Goal: Task Accomplishment & Management: Manage account settings

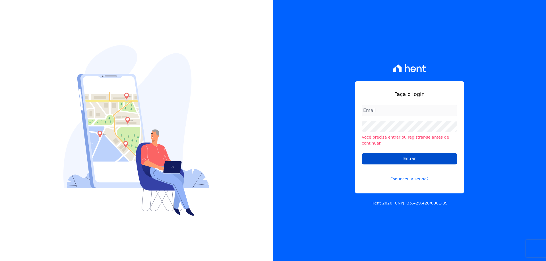
type input "[EMAIL_ADDRESS][DOMAIN_NAME]"
click at [412, 156] on input "Entrar" at bounding box center [410, 158] width 96 height 11
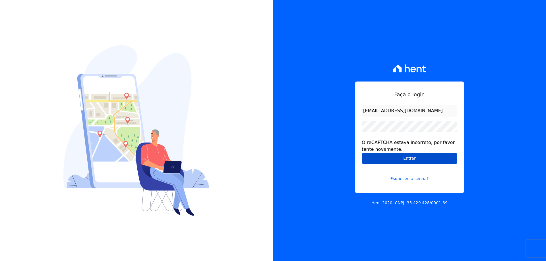
click at [381, 158] on input "Entrar" at bounding box center [410, 158] width 96 height 11
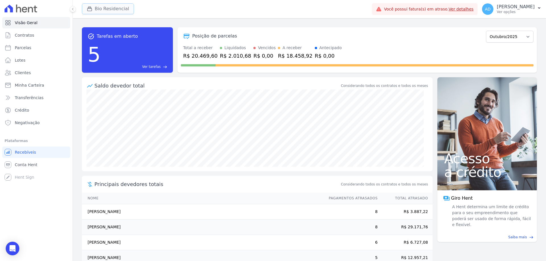
click at [103, 10] on button "Bio Residencial" at bounding box center [108, 8] width 52 height 11
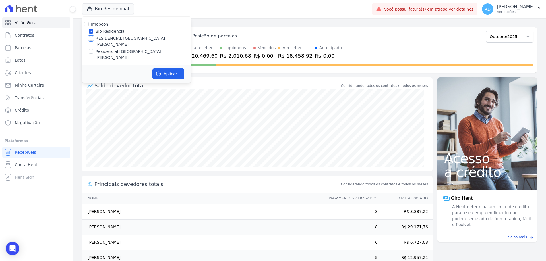
click at [92, 38] on input "RESIDENCIAL [GEOGRAPHIC_DATA]" at bounding box center [91, 38] width 5 height 5
checkbox input "true"
click at [92, 31] on input "Bio Residencial" at bounding box center [91, 31] width 5 height 5
checkbox input "false"
click at [173, 69] on button "Aplicar" at bounding box center [169, 74] width 32 height 11
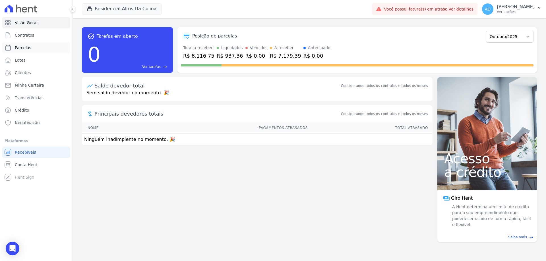
click at [42, 48] on link "Parcelas" at bounding box center [36, 47] width 68 height 11
select select
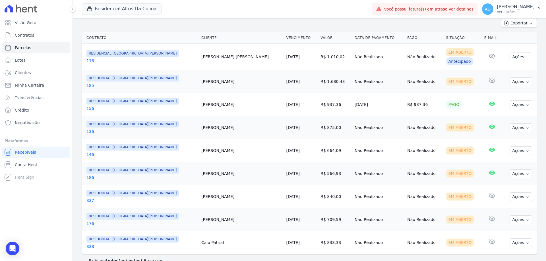
scroll to position [136, 0]
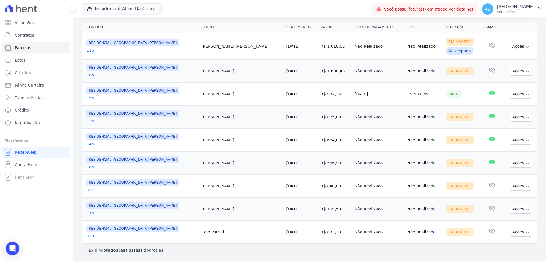
click at [287, 233] on link "25/10/2025" at bounding box center [293, 232] width 13 height 5
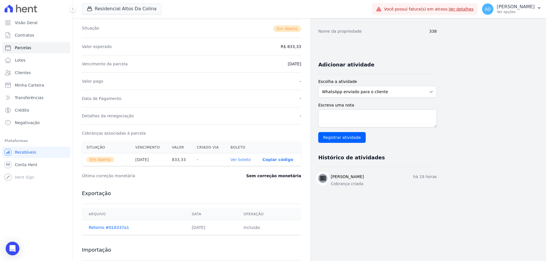
scroll to position [114, 0]
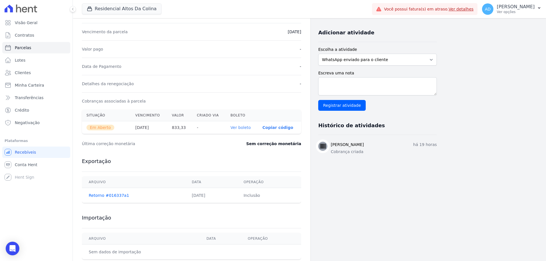
click at [281, 126] on p "Copiar código" at bounding box center [278, 127] width 31 height 5
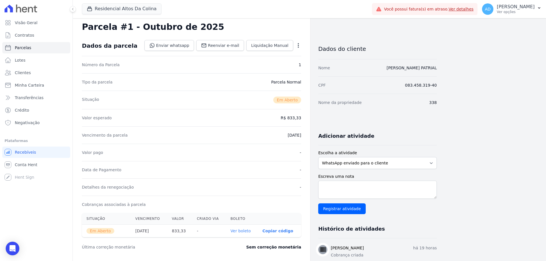
scroll to position [0, 0]
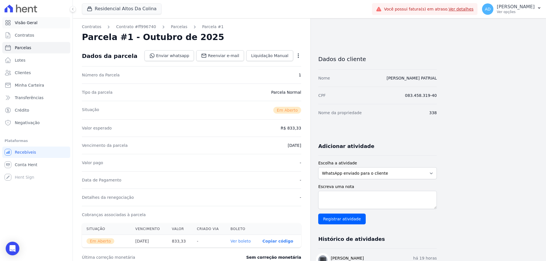
click at [42, 23] on link "Visão Geral" at bounding box center [36, 22] width 68 height 11
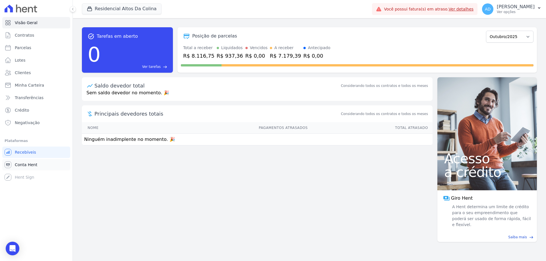
click at [27, 167] on span "Conta Hent" at bounding box center [26, 165] width 22 height 6
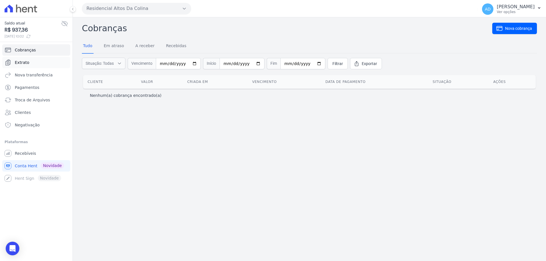
click at [34, 61] on link "Extrato" at bounding box center [36, 62] width 68 height 11
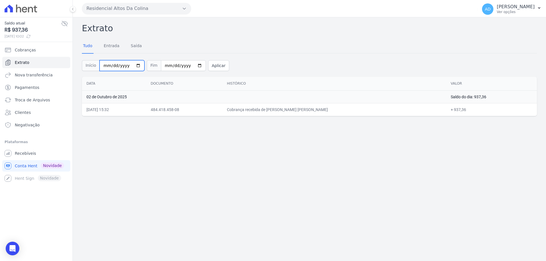
click at [133, 65] on input "[DATE]" at bounding box center [122, 65] width 45 height 11
type input "2025-09-28"
click at [212, 67] on button "Aplicar" at bounding box center [218, 65] width 21 height 11
drag, startPoint x: 299, startPoint y: 110, endPoint x: 326, endPoint y: 107, distance: 27.4
click at [326, 107] on td "Cobrança recebida de MARCO ANTONIO WAGNER" at bounding box center [338, 109] width 186 height 13
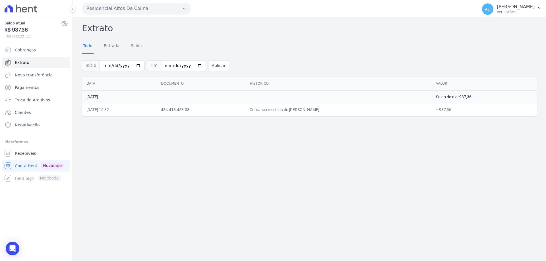
drag, startPoint x: 467, startPoint y: 111, endPoint x: 444, endPoint y: 111, distance: 22.5
click at [444, 111] on tr "02/10/2025, 15:32 484.418.458-08 Cobrança recebida de MARCO ANTONIO WAGNER + 93…" at bounding box center [309, 109] width 455 height 13
click at [111, 6] on button "Residencial Altos Da Colina" at bounding box center [136, 8] width 109 height 11
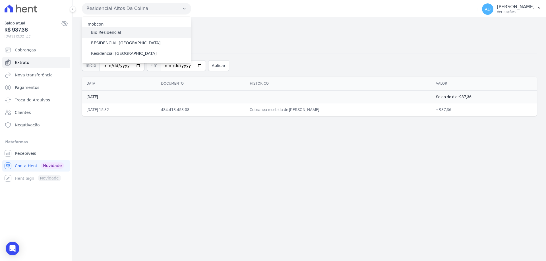
click at [112, 31] on label "Bio Residencial" at bounding box center [106, 33] width 30 height 6
click at [0, 0] on input "Bio Residencial" at bounding box center [0, 0] width 0 height 0
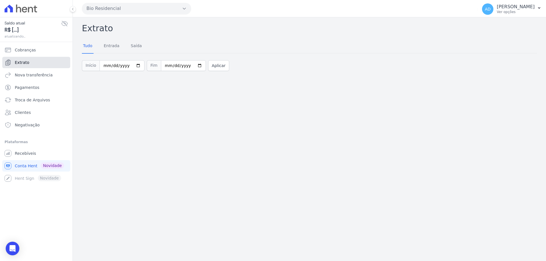
click at [37, 61] on link "Extrato" at bounding box center [36, 62] width 68 height 11
click at [32, 66] on link "Extrato" at bounding box center [36, 62] width 68 height 11
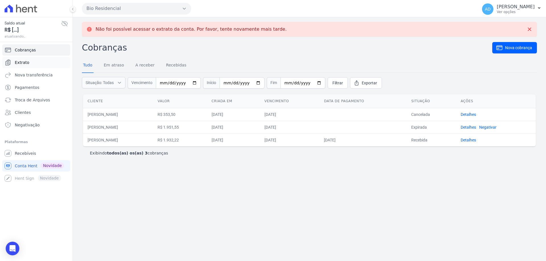
click at [44, 62] on link "Extrato" at bounding box center [36, 62] width 68 height 11
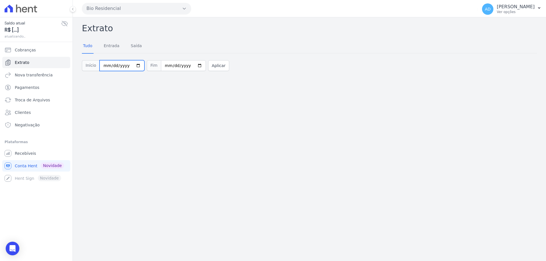
click at [133, 63] on input "[DATE]" at bounding box center [122, 65] width 45 height 11
type input "2025-09-28"
click at [208, 67] on button "Aplicar" at bounding box center [218, 65] width 21 height 11
click at [136, 66] on input "[DATE]" at bounding box center [122, 65] width 45 height 11
type input "2025-09-01"
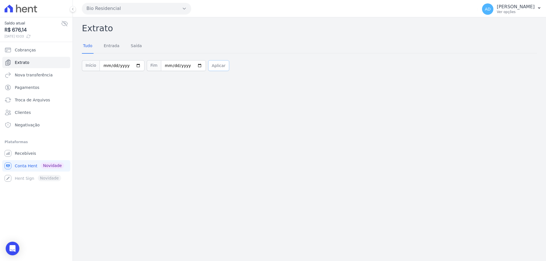
click at [208, 66] on button "Aplicar" at bounding box center [218, 65] width 21 height 11
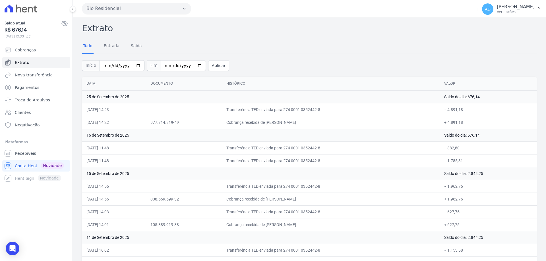
drag, startPoint x: 298, startPoint y: 123, endPoint x: 277, endPoint y: 125, distance: 20.8
click at [277, 125] on td "Cobrança recebida de [PERSON_NAME]" at bounding box center [331, 122] width 218 height 13
click at [122, 9] on button "Bio Residencial" at bounding box center [136, 8] width 109 height 11
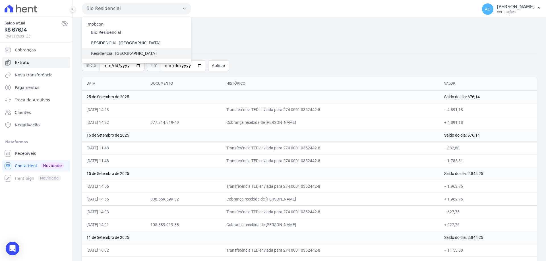
click at [121, 50] on div "Residencial [GEOGRAPHIC_DATA]" at bounding box center [136, 53] width 109 height 11
click at [121, 55] on label "Residencial [GEOGRAPHIC_DATA]" at bounding box center [124, 54] width 66 height 6
click at [0, 0] on input "Residencial [GEOGRAPHIC_DATA]" at bounding box center [0, 0] width 0 height 0
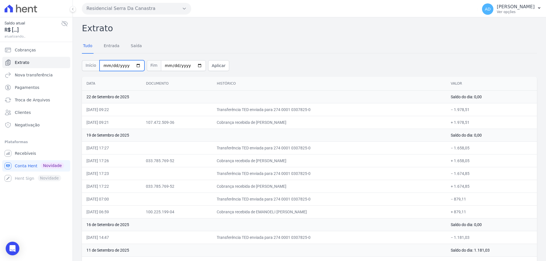
click at [133, 66] on input "[DATE]" at bounding box center [122, 65] width 45 height 11
type input "[DATE]"
click at [208, 68] on button "Aplicar" at bounding box center [218, 65] width 21 height 11
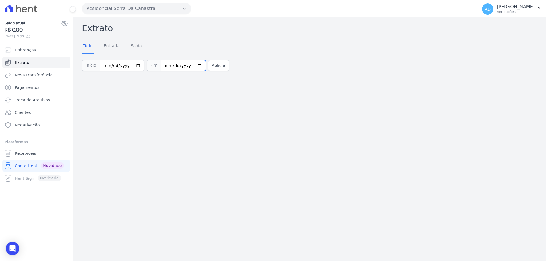
click at [191, 67] on input "[DATE]" at bounding box center [183, 65] width 45 height 11
type input "[DATE]"
click at [212, 67] on button "Aplicar" at bounding box center [218, 65] width 21 height 11
click at [193, 66] on input "[DATE]" at bounding box center [183, 65] width 45 height 11
drag, startPoint x: 190, startPoint y: 64, endPoint x: 190, endPoint y: 69, distance: 4.3
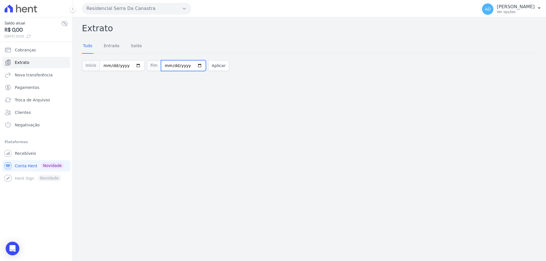
click at [190, 64] on input "[DATE]" at bounding box center [183, 65] width 45 height 11
type input "[DATE]"
click at [131, 65] on input "[DATE]" at bounding box center [122, 65] width 45 height 11
type input "[DATE]"
click at [208, 65] on button "Aplicar" at bounding box center [218, 65] width 21 height 11
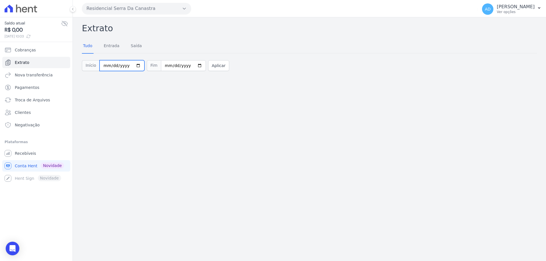
click at [133, 64] on input "[DATE]" at bounding box center [122, 65] width 45 height 11
type input "2025-09-24"
click at [208, 70] on button "Aplicar" at bounding box center [218, 65] width 21 height 11
click at [132, 65] on input "2025-09-24" at bounding box center [122, 65] width 45 height 11
type input "[DATE]"
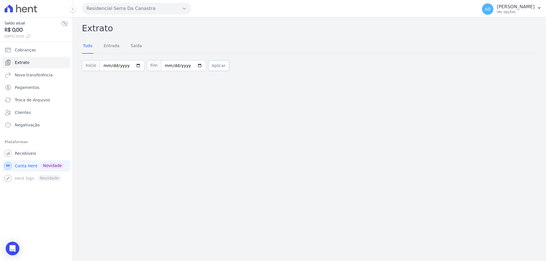
click at [208, 69] on button "Aplicar" at bounding box center [218, 65] width 21 height 11
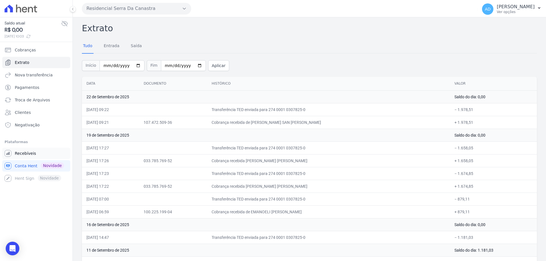
click at [22, 151] on span "Recebíveis" at bounding box center [25, 154] width 21 height 6
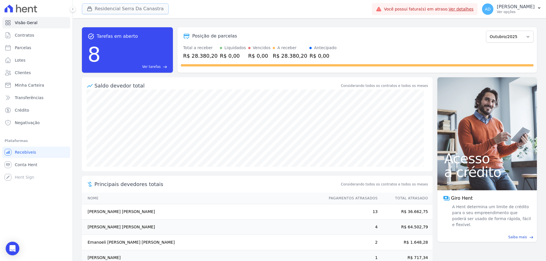
click at [109, 10] on button "Residencial Serra Da Canastra" at bounding box center [125, 8] width 87 height 11
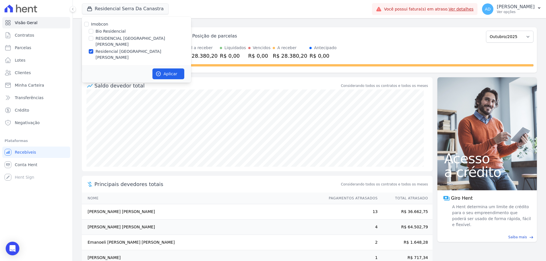
click at [93, 34] on div "Bio Residencial" at bounding box center [136, 31] width 109 height 6
click at [90, 33] on input "Bio Residencial" at bounding box center [91, 31] width 5 height 5
checkbox input "true"
click at [92, 49] on input "Residencial [GEOGRAPHIC_DATA][PERSON_NAME]" at bounding box center [91, 51] width 5 height 5
checkbox input "false"
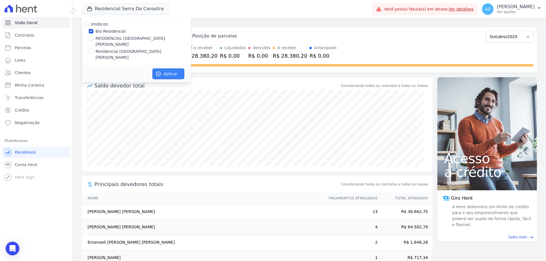
click at [163, 69] on button "Aplicar" at bounding box center [169, 74] width 32 height 11
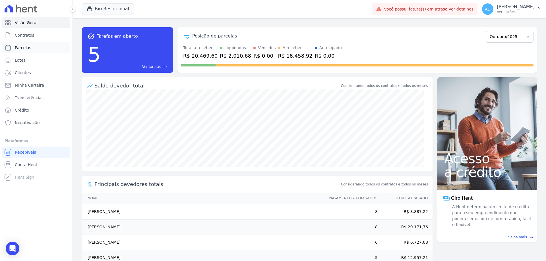
click at [34, 50] on link "Parcelas" at bounding box center [36, 47] width 68 height 11
select select
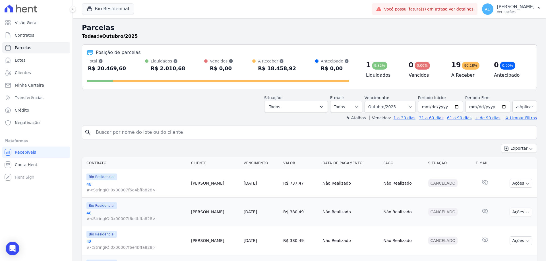
drag, startPoint x: 126, startPoint y: 133, endPoint x: 129, endPoint y: 137, distance: 5.1
click at [126, 133] on input "search" at bounding box center [313, 132] width 442 height 11
type input "[PERSON_NAME]"
select select
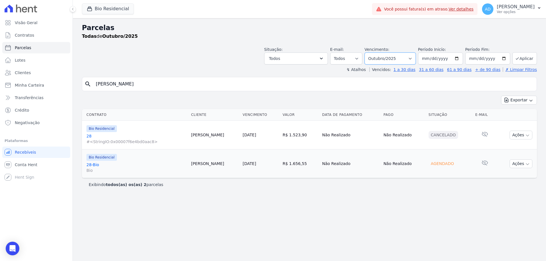
click at [416, 59] on select "Filtrar por período ──────── Todos os meses Março/2024 Abril/2024 Maio/2024 Jun…" at bounding box center [390, 59] width 51 height 12
select select "09/2025"
click at [373, 53] on select "Filtrar por período ──────── Todos os meses Março/2024 Abril/2024 Maio/2024 Jun…" at bounding box center [390, 59] width 51 height 12
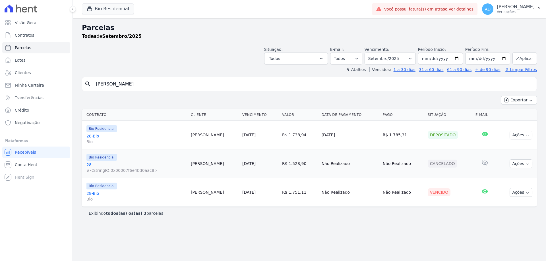
select select
click at [108, 86] on input "[PERSON_NAME]" at bounding box center [313, 84] width 442 height 11
type input "[PERSON_NAME]"
select select
